Goal: Task Accomplishment & Management: Use online tool/utility

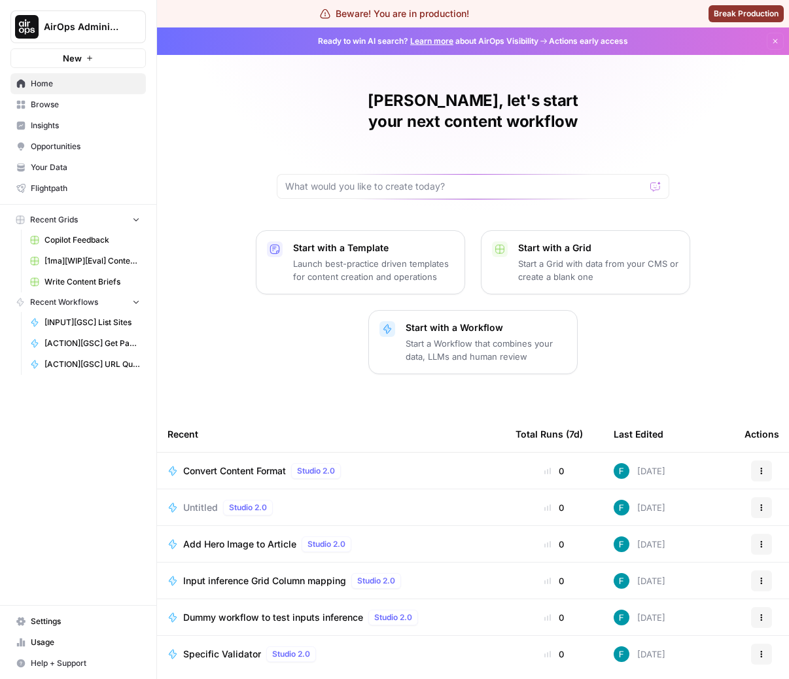
click at [82, 233] on link "Copilot Feedback" at bounding box center [85, 240] width 122 height 21
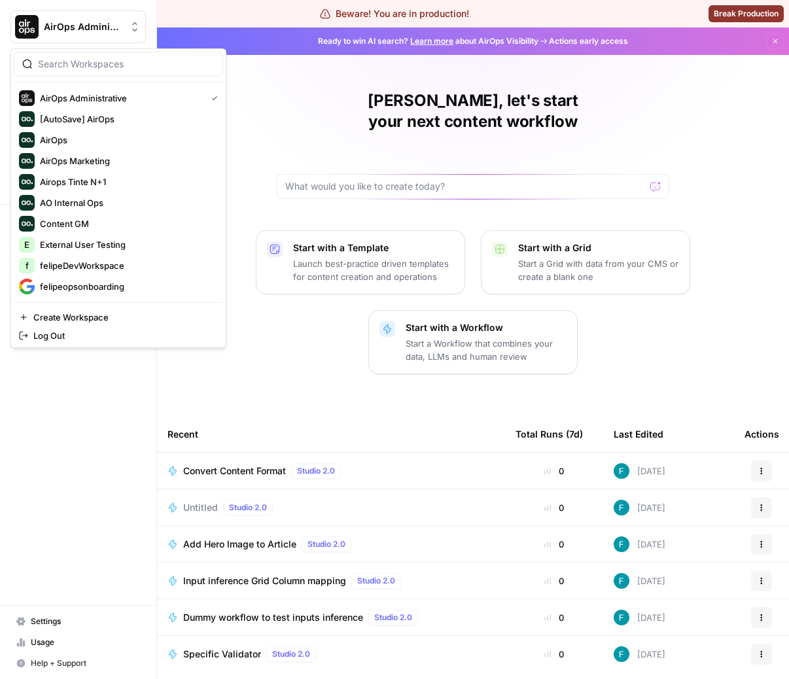
click at [106, 22] on span "AirOps Administrative" at bounding box center [83, 26] width 79 height 13
click at [118, 283] on span "felipeopsonboarding" at bounding box center [126, 286] width 173 height 13
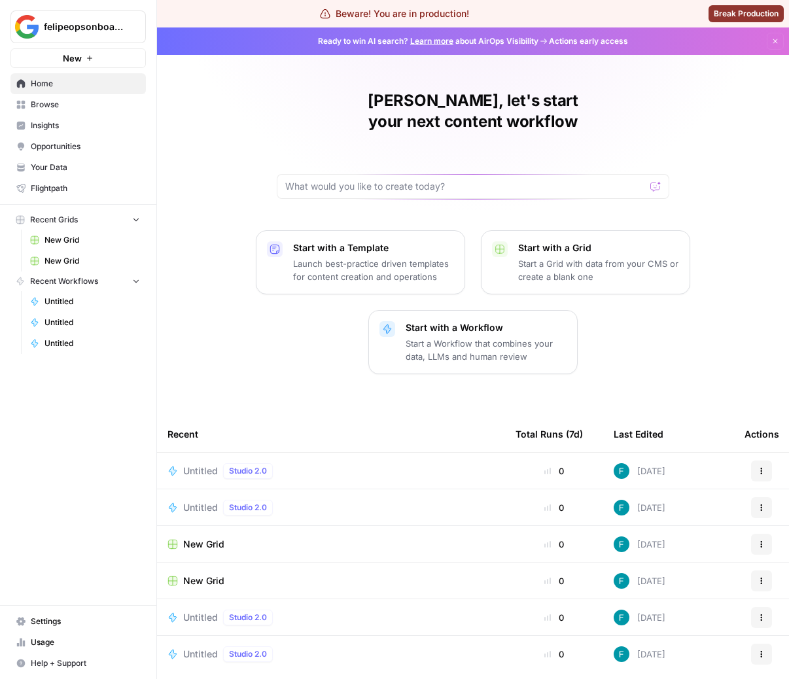
click at [265, 538] on div "New Grid" at bounding box center [331, 544] width 327 height 13
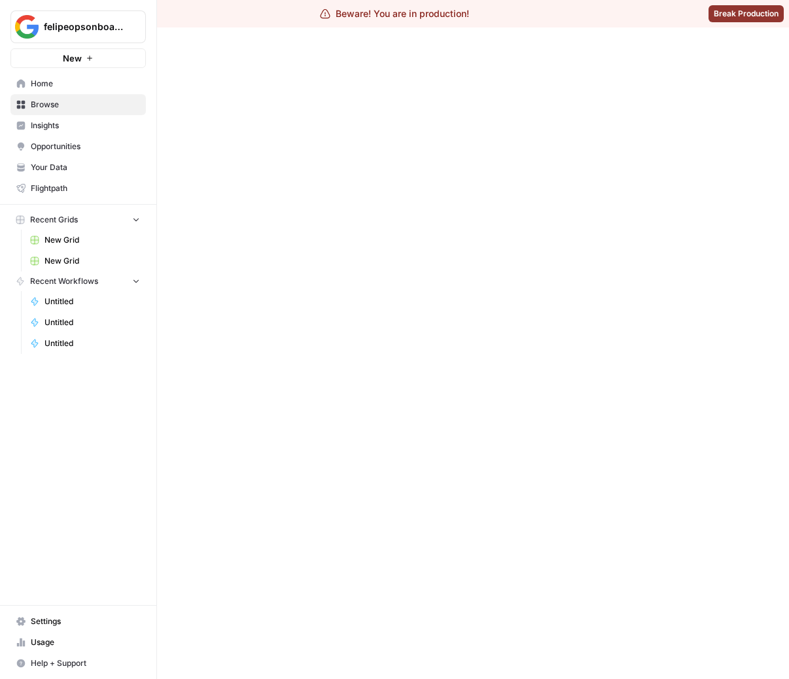
click at [265, 520] on div at bounding box center [473, 353] width 632 height 652
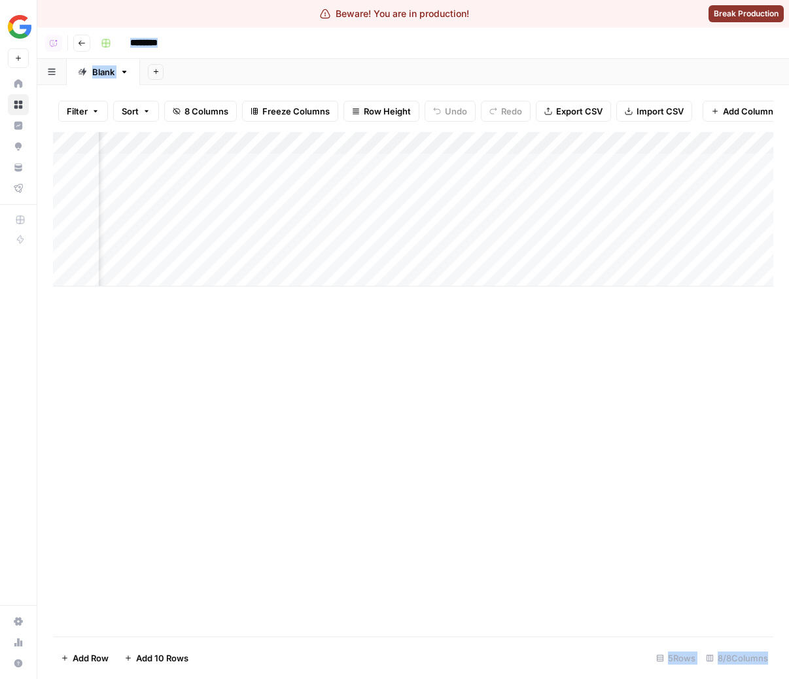
scroll to position [0, 283]
click at [556, 525] on div "Add Column" at bounding box center [413, 384] width 721 height 505
click at [438, 162] on div "Add Column" at bounding box center [413, 209] width 721 height 154
click at [558, 348] on div "Add Column" at bounding box center [413, 384] width 721 height 505
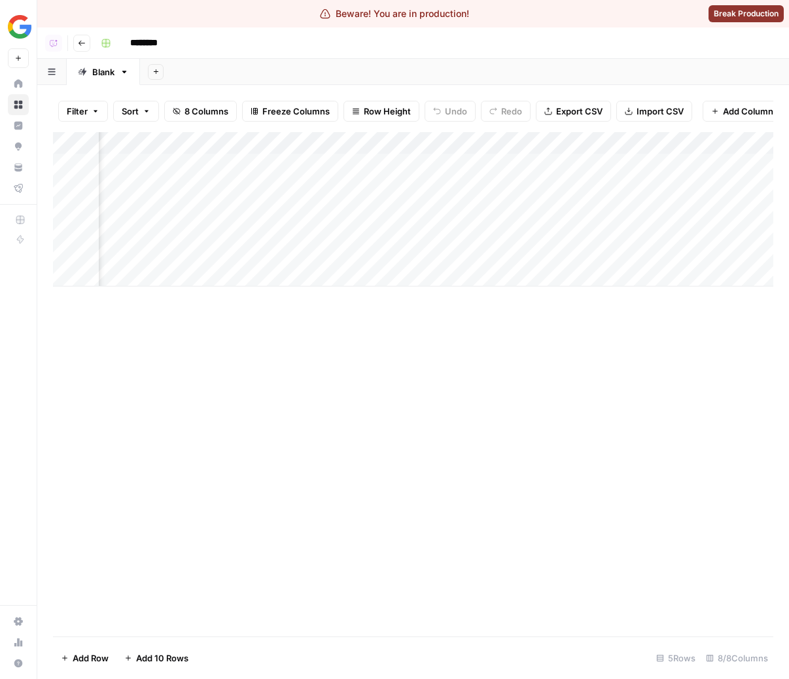
click at [670, 165] on div "Add Column" at bounding box center [413, 209] width 721 height 154
click at [642, 168] on div "Add Column" at bounding box center [413, 209] width 721 height 154
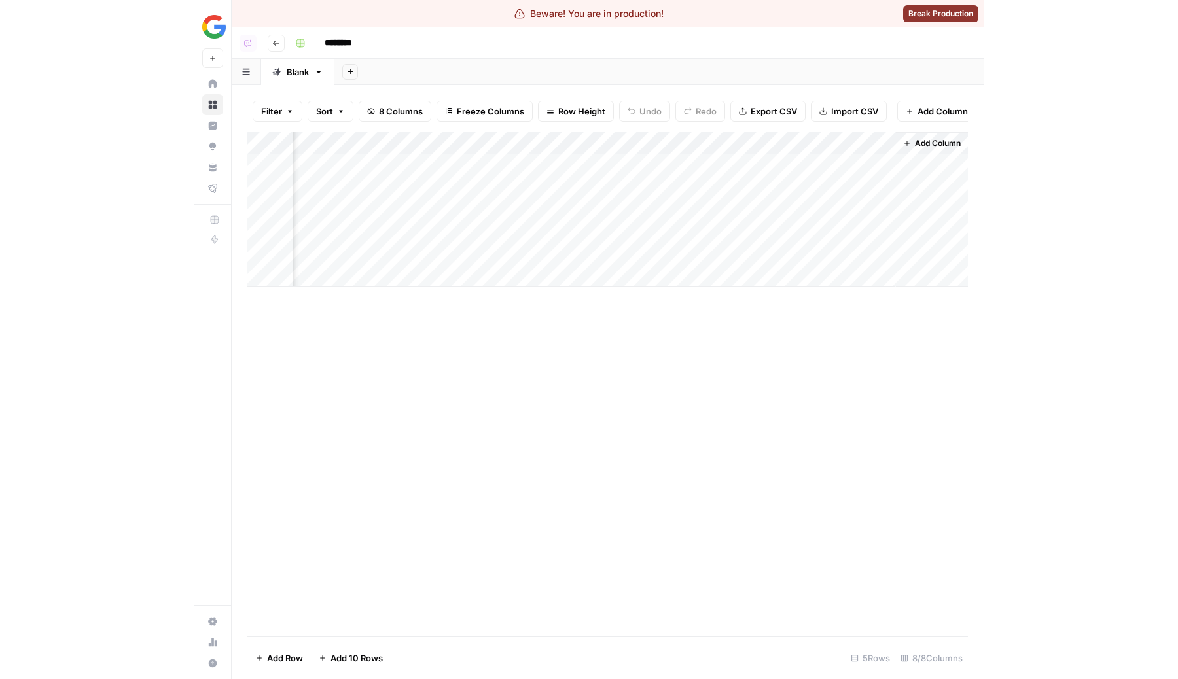
scroll to position [0, 545]
